Goal: Information Seeking & Learning: Learn about a topic

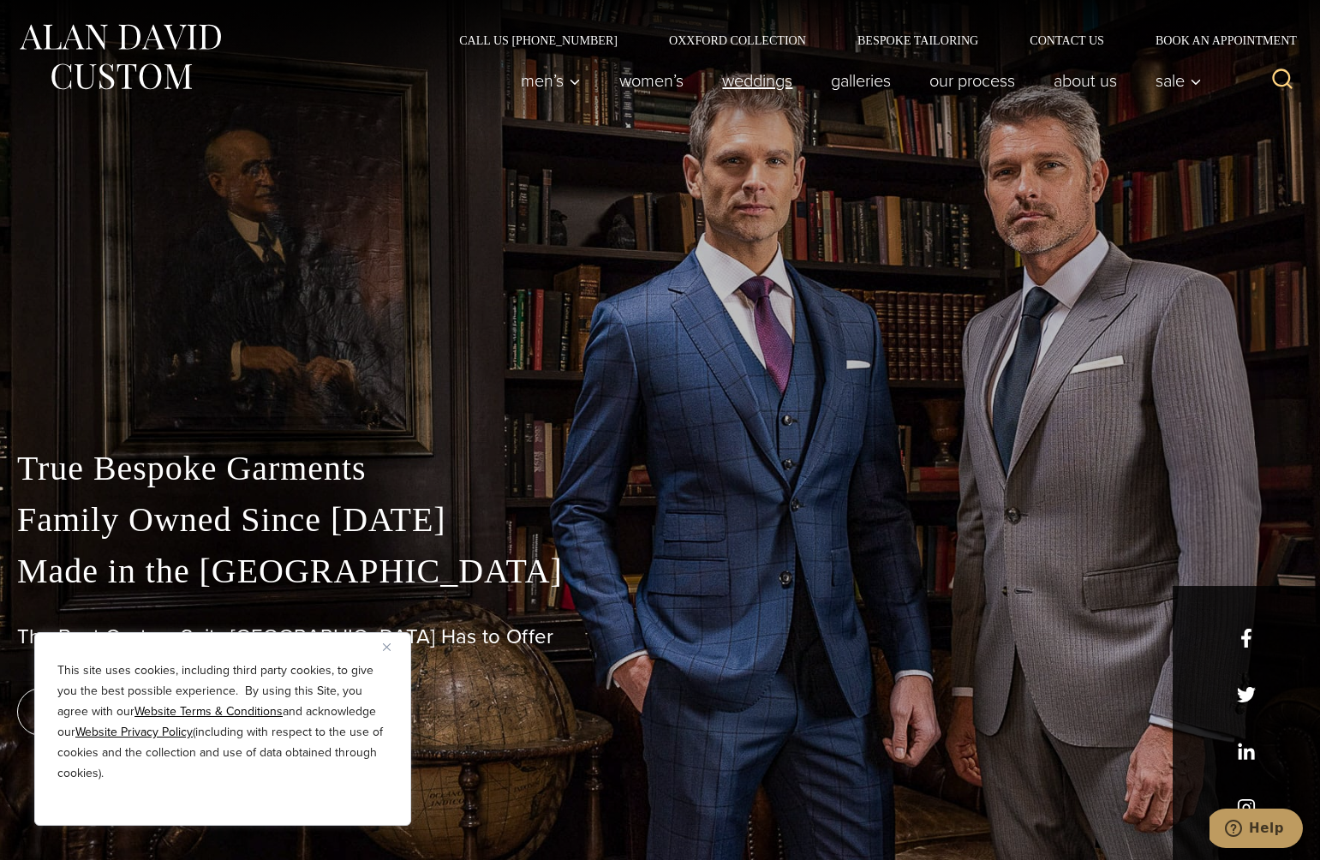
click at [766, 78] on link "weddings" at bounding box center [757, 80] width 109 height 34
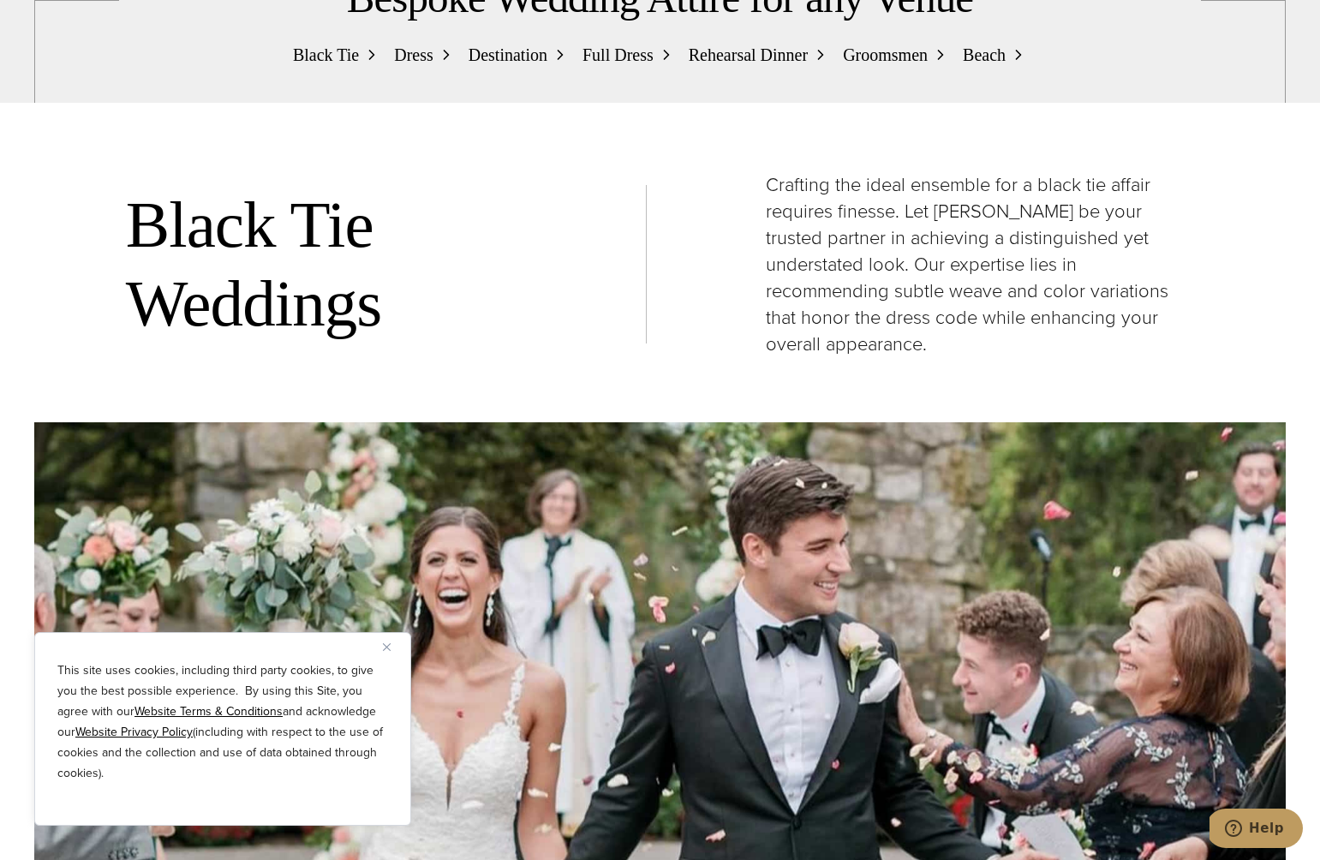
scroll to position [2072, 0]
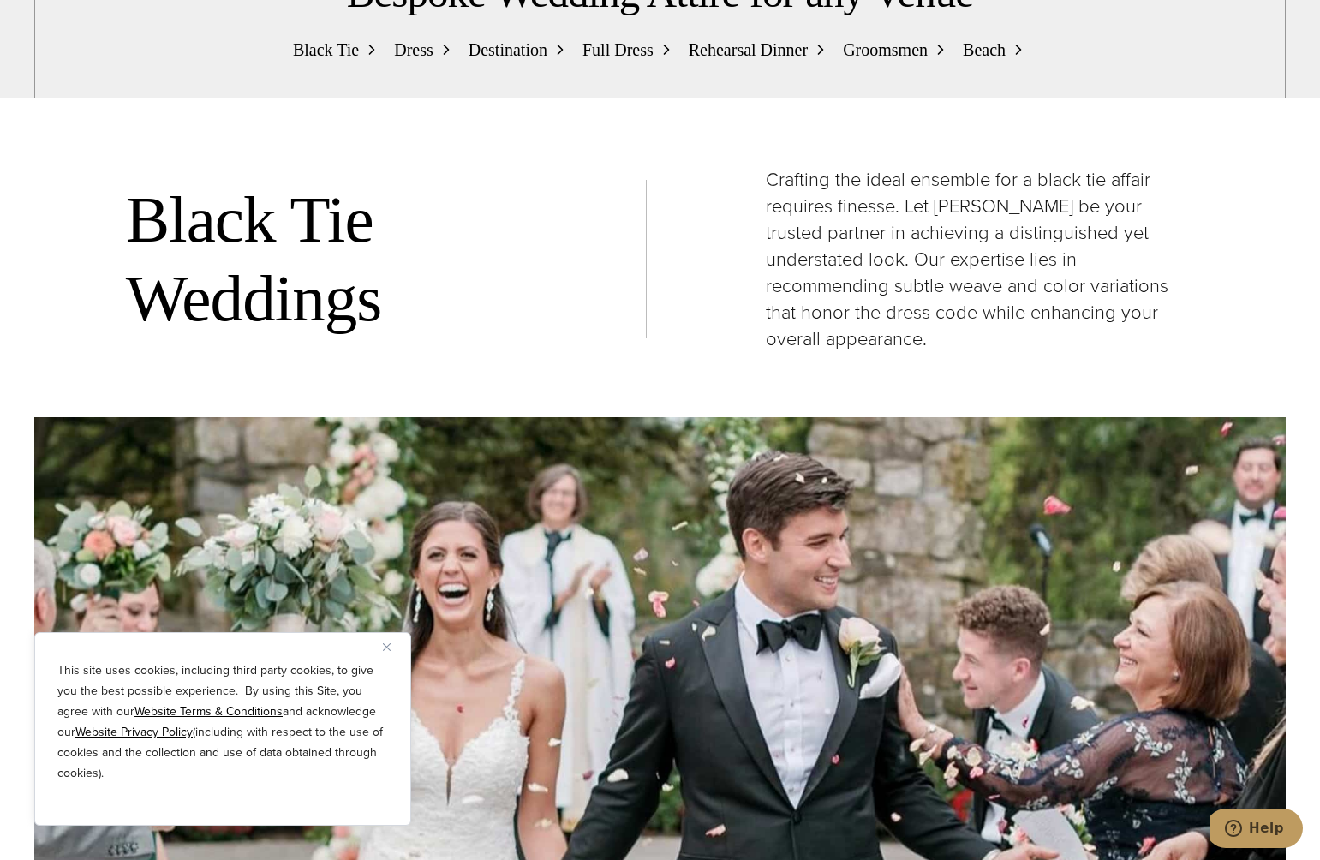
click at [421, 63] on span "Dress" at bounding box center [413, 49] width 39 height 27
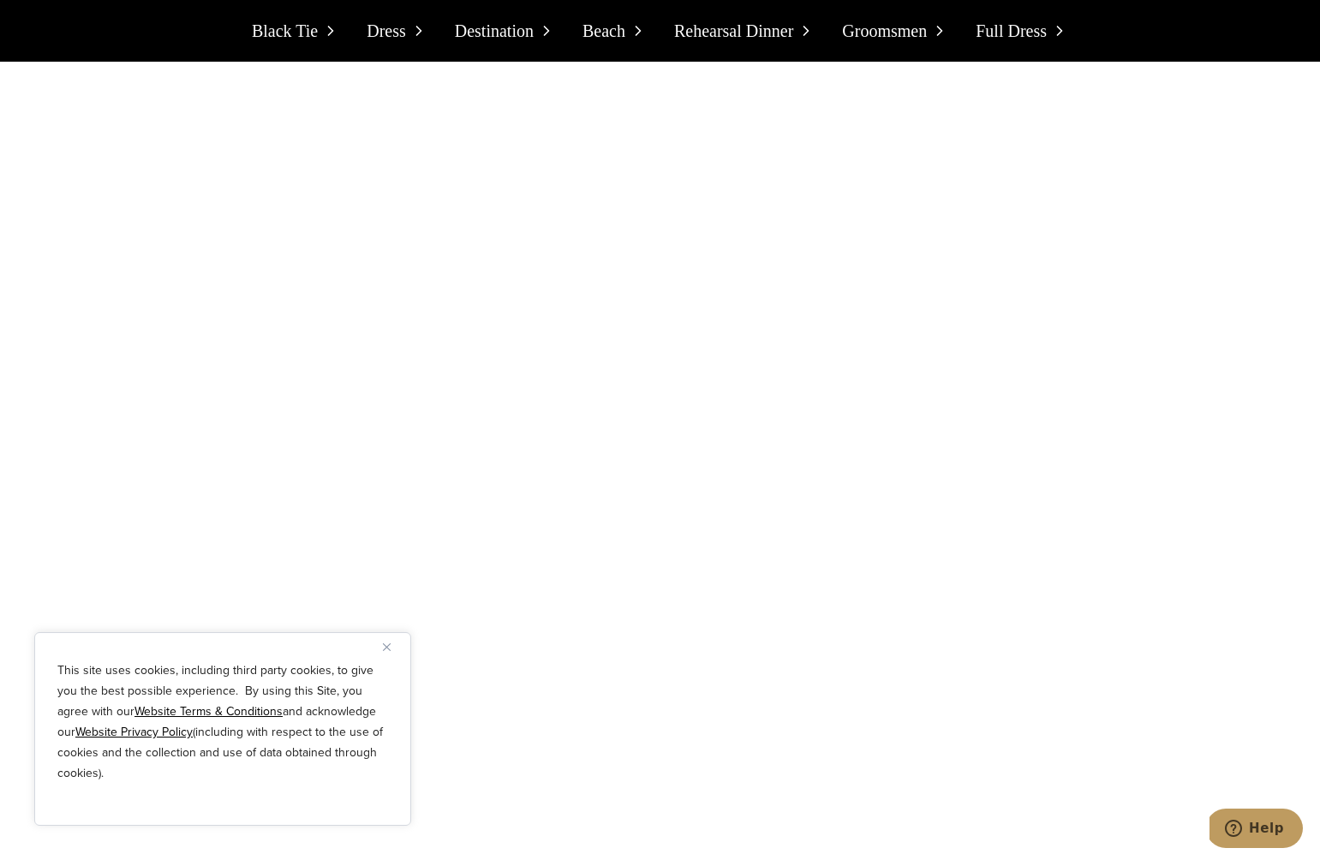
scroll to position [4554, 0]
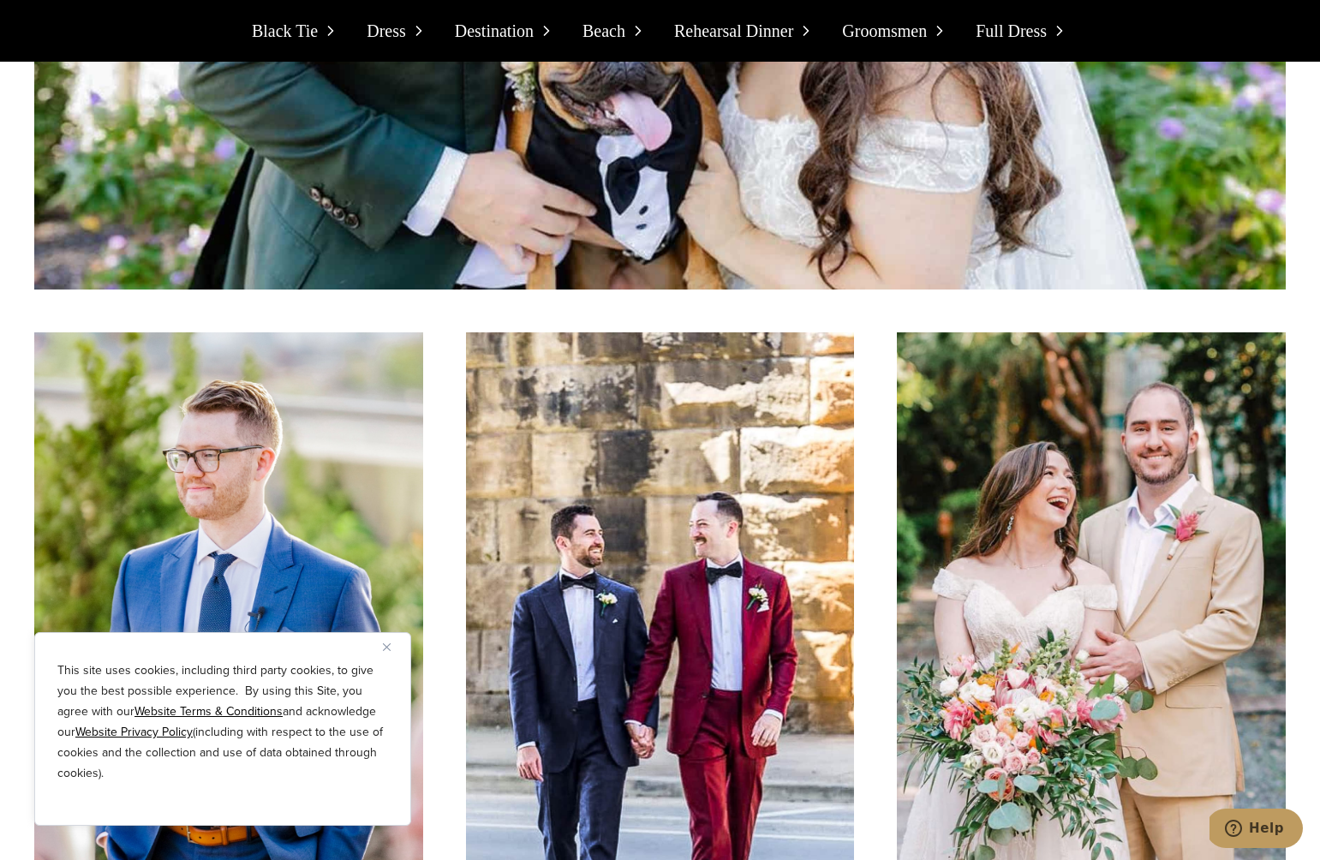
click at [905, 31] on span "Groomsmen" at bounding box center [884, 30] width 85 height 27
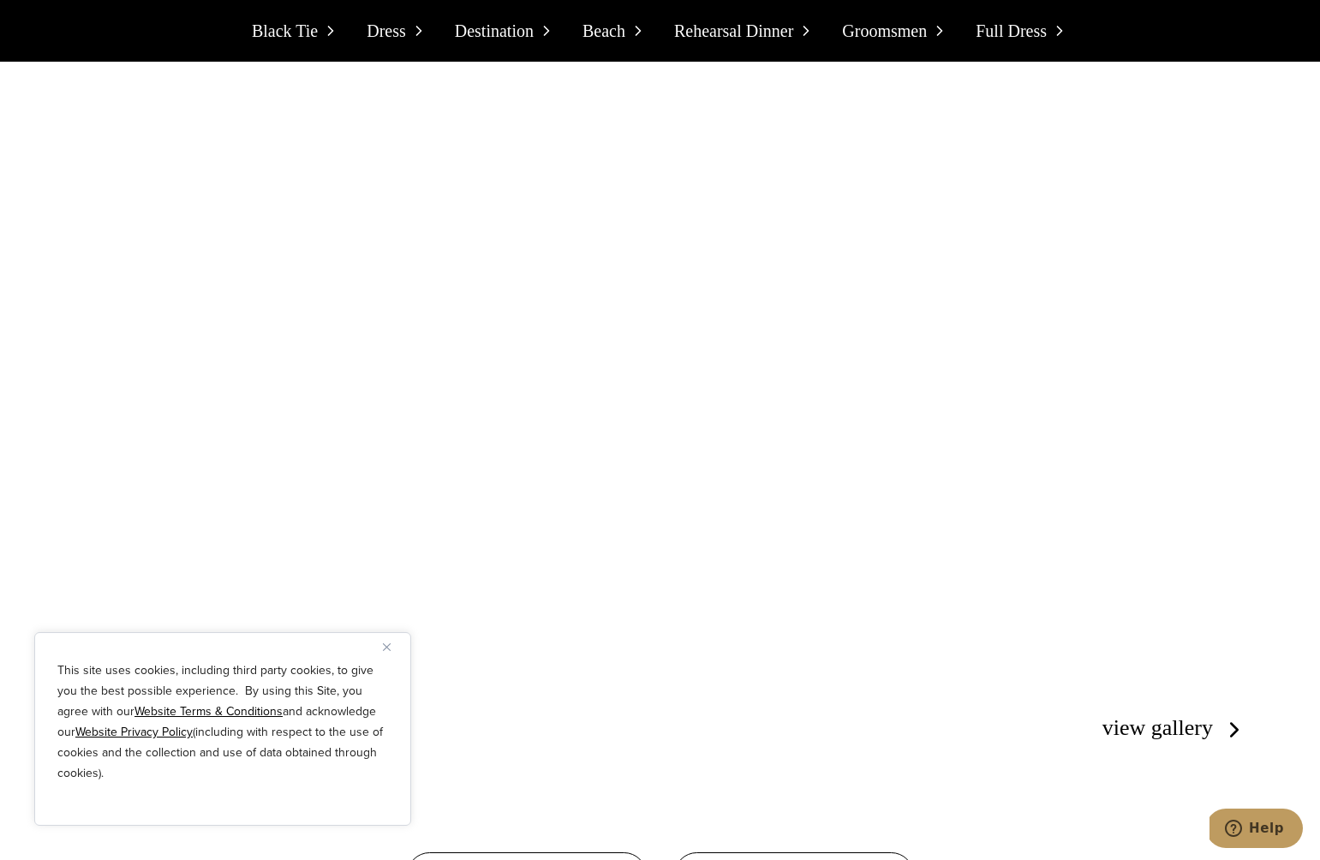
scroll to position [10349, 0]
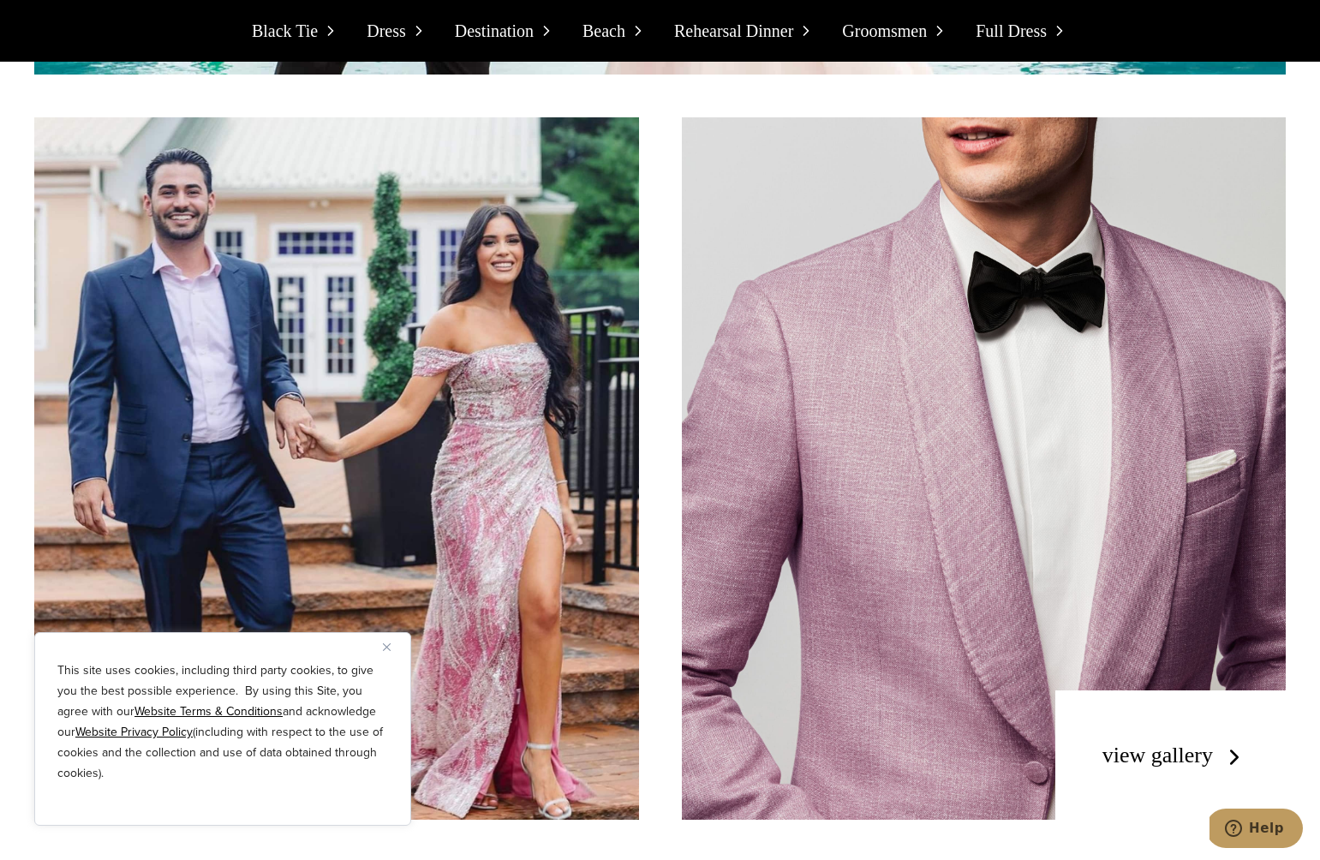
click at [315, 24] on span "Black Tie" at bounding box center [285, 30] width 66 height 27
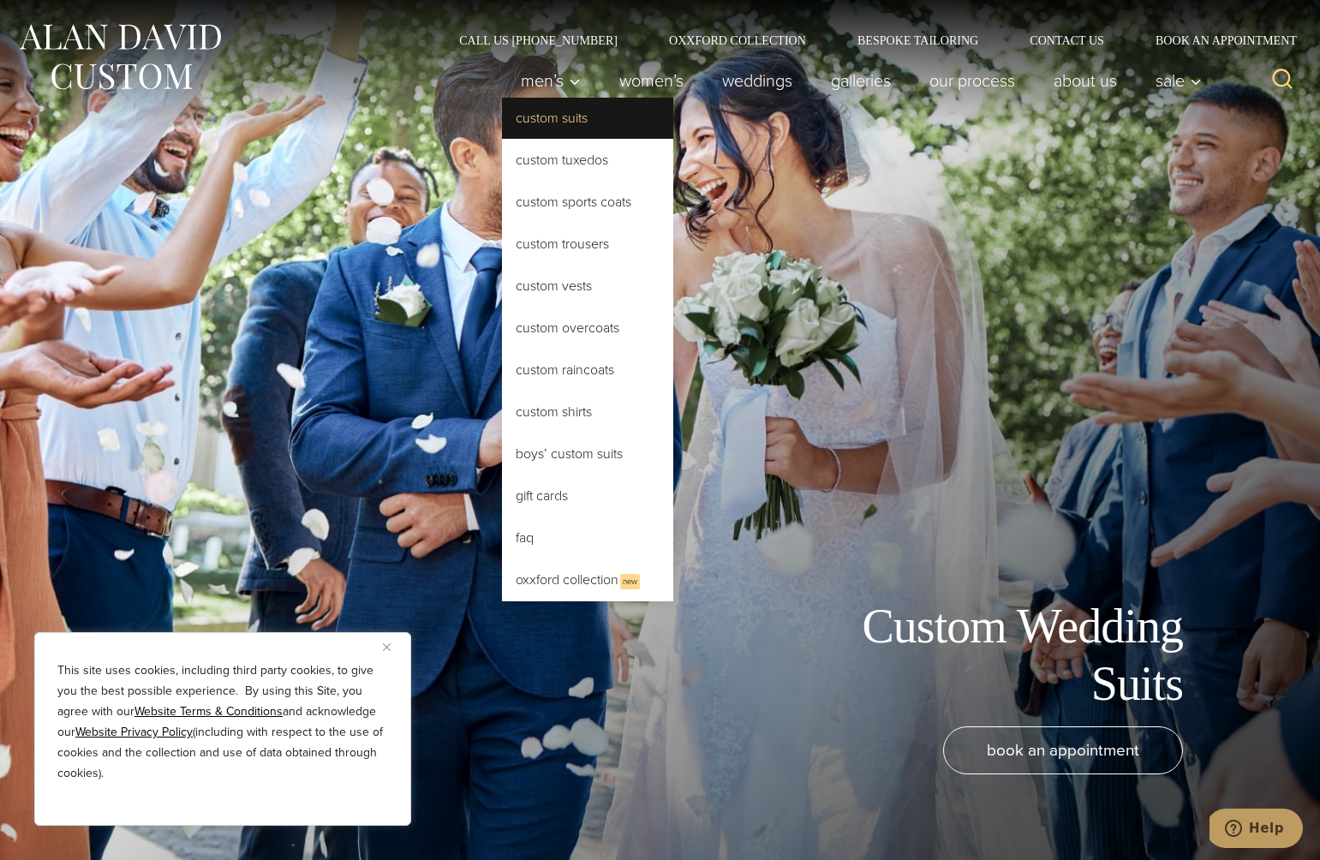
click at [537, 125] on link "Custom Suits" at bounding box center [587, 118] width 171 height 41
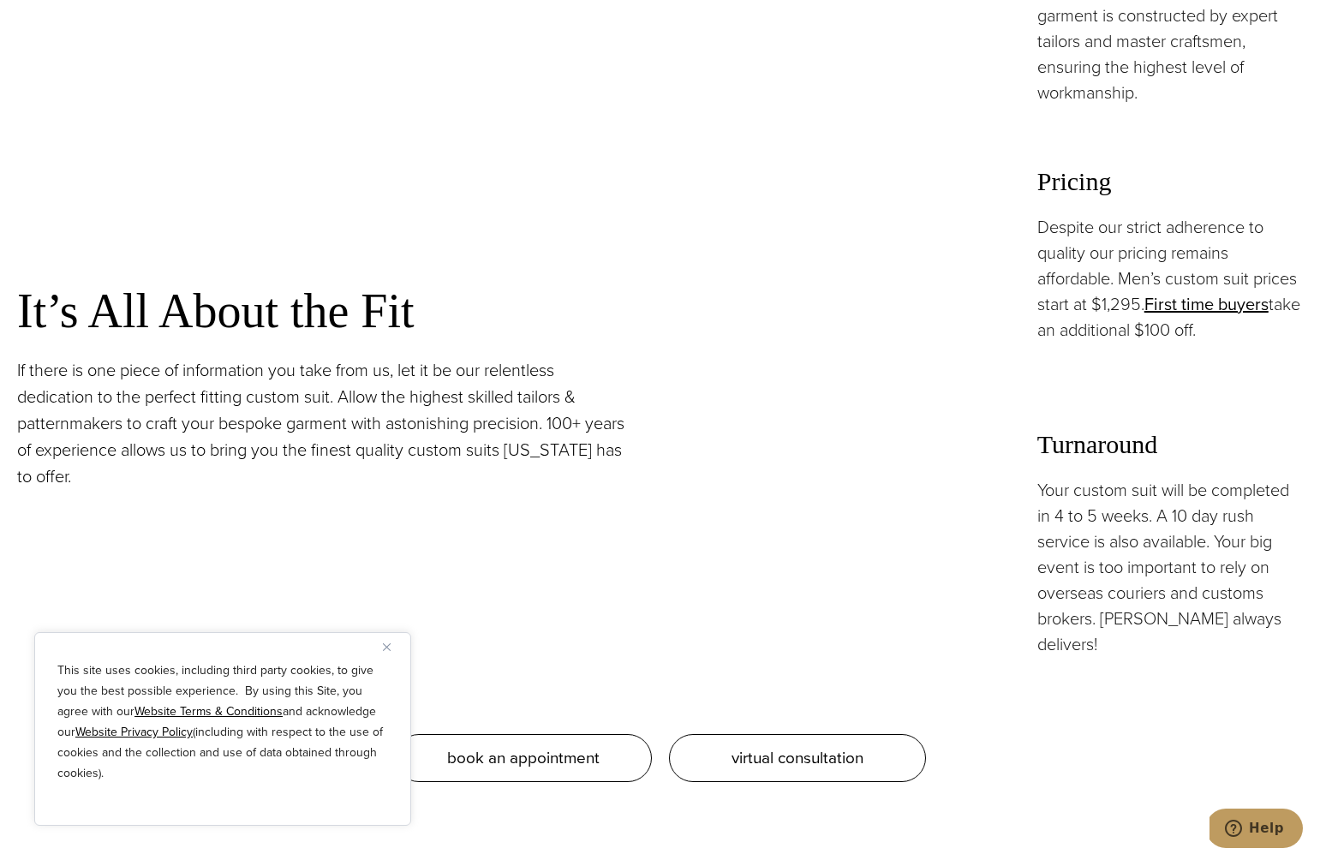
scroll to position [1547, 0]
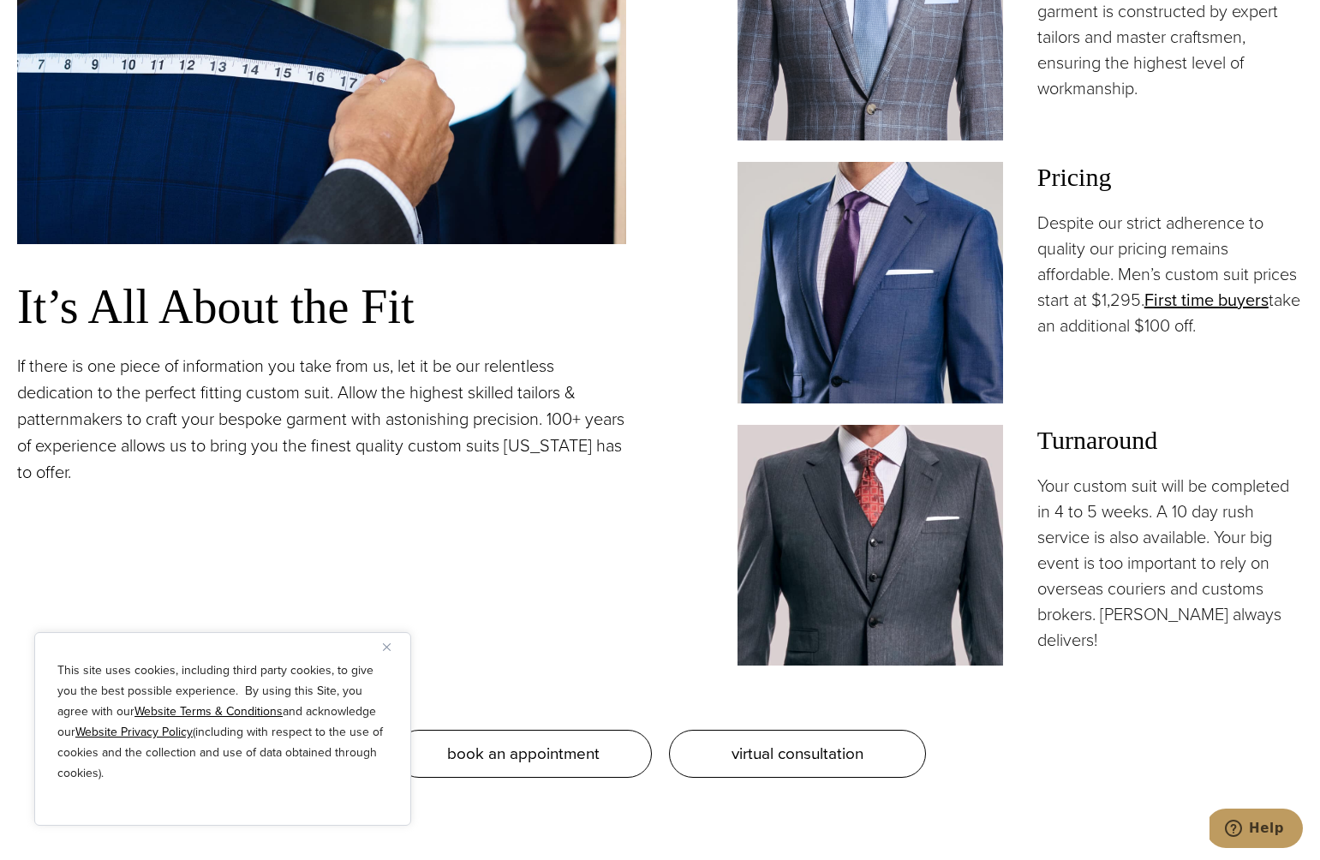
click at [380, 650] on div "This site uses cookies, including third party cookies, to give you the best pos…" at bounding box center [222, 729] width 377 height 194
click at [386, 649] on img "Close" at bounding box center [387, 647] width 8 height 8
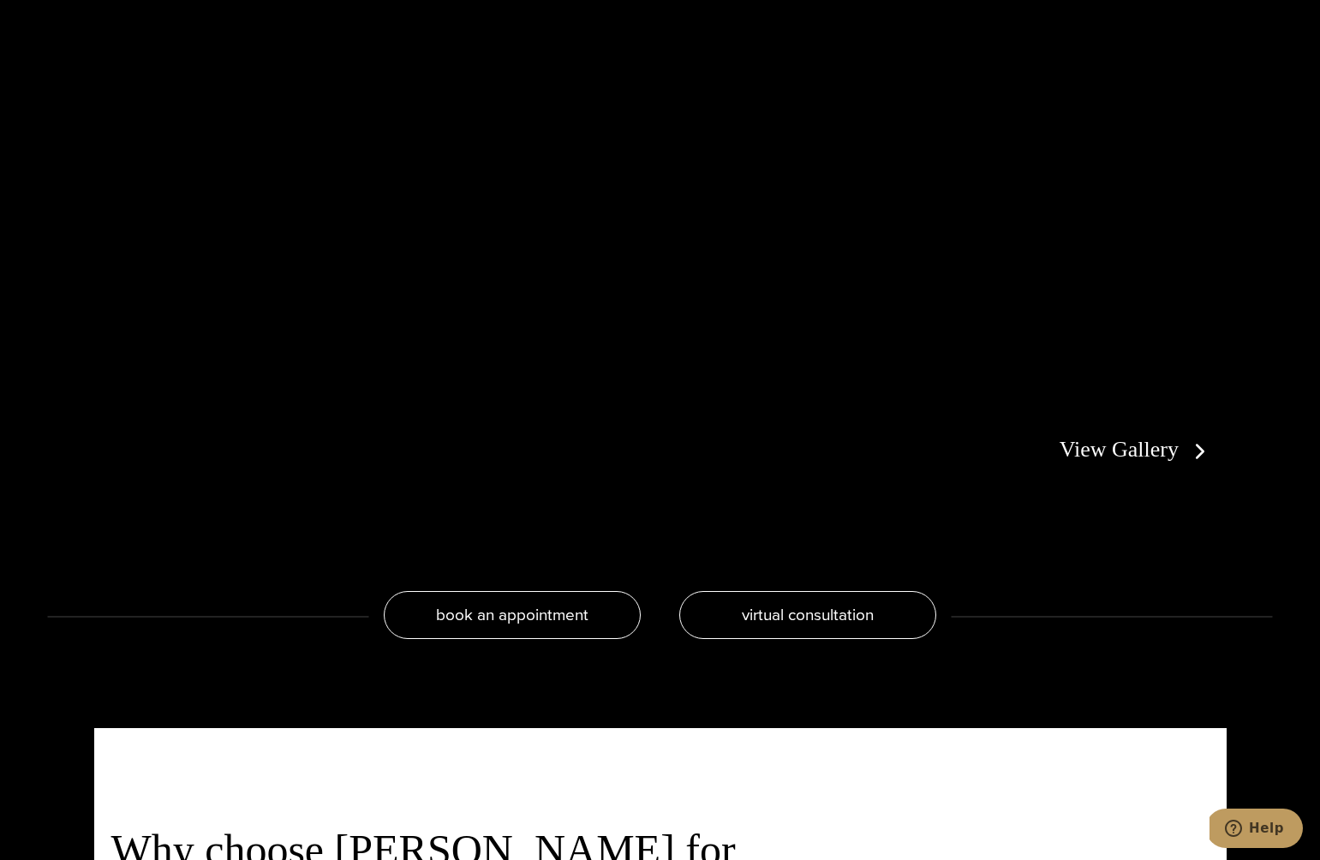
scroll to position [3511, 0]
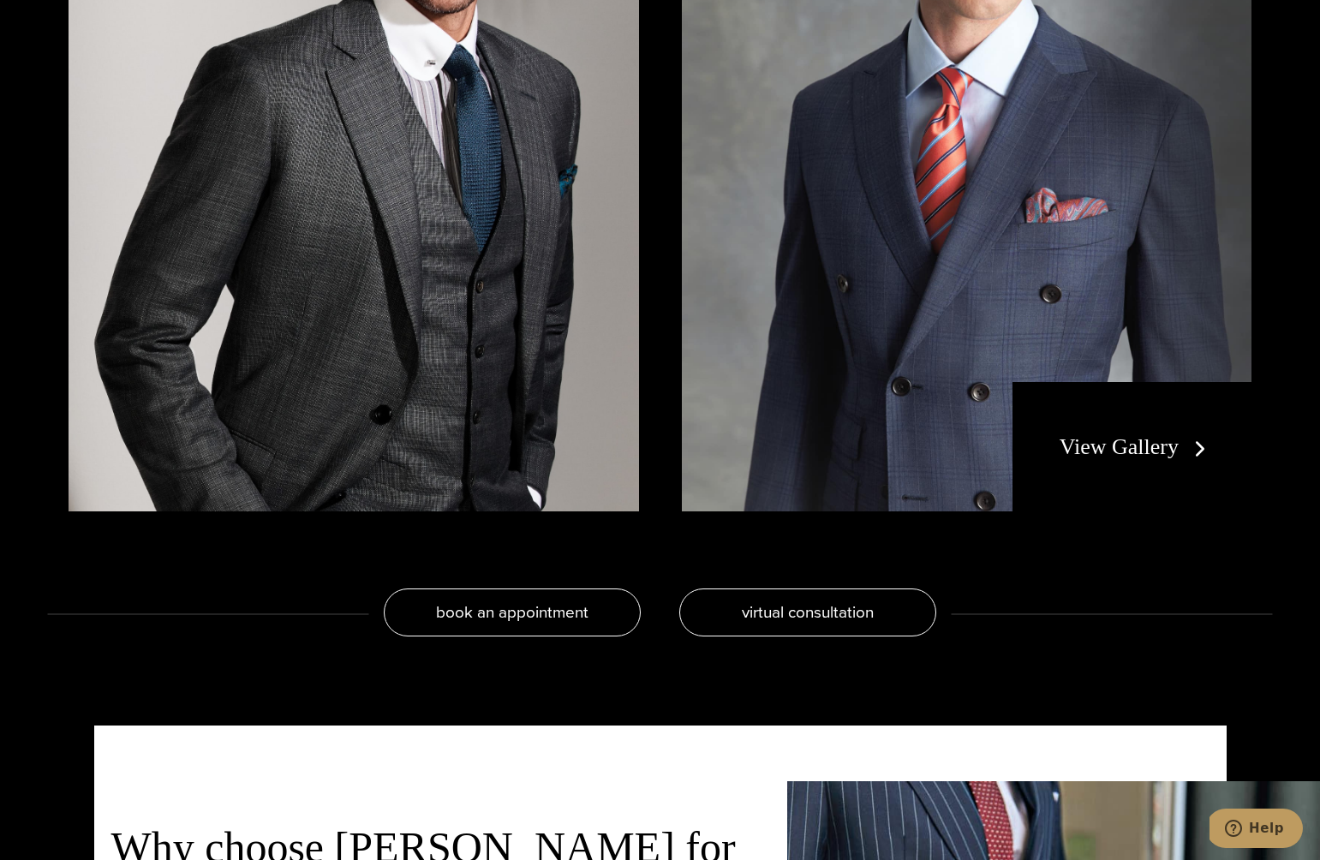
click at [1126, 443] on link "View Gallery" at bounding box center [1136, 446] width 153 height 25
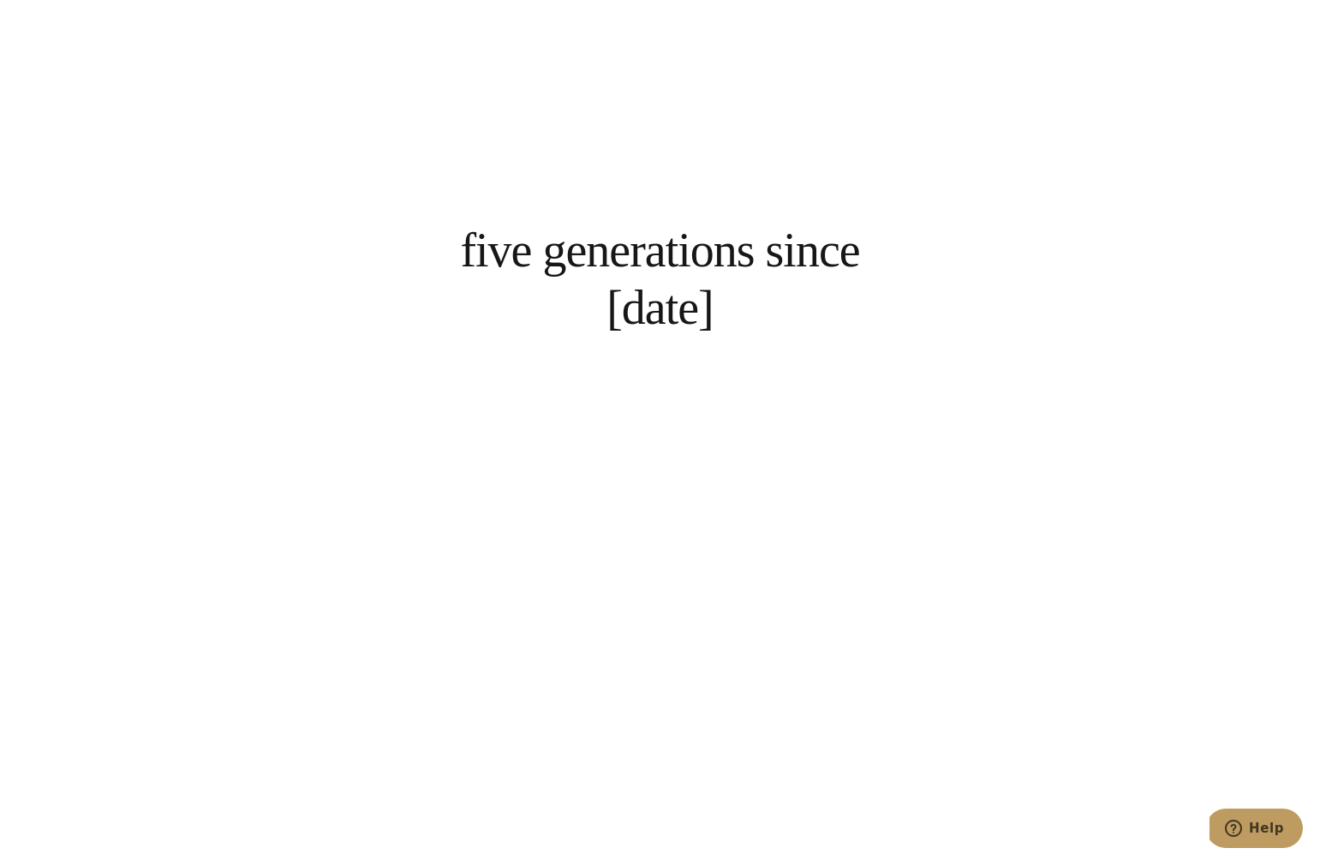
scroll to position [4273, 0]
